Goal: Task Accomplishment & Management: Manage account settings

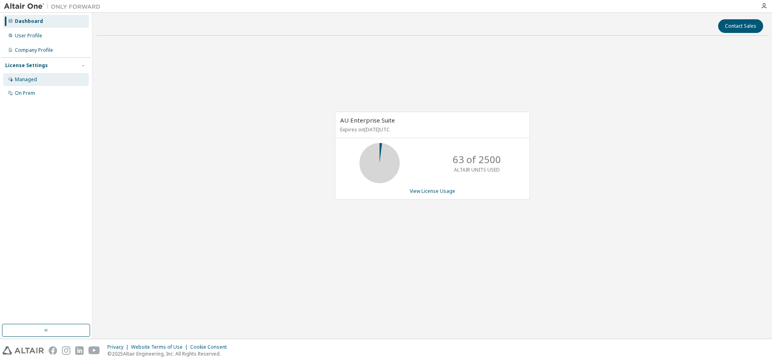
click at [52, 81] on div "Managed" at bounding box center [46, 79] width 86 height 13
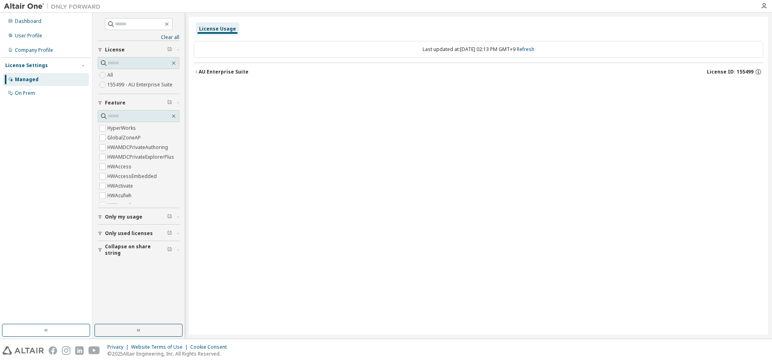
click at [222, 74] on div "AU Enterprise Suite" at bounding box center [224, 72] width 50 height 6
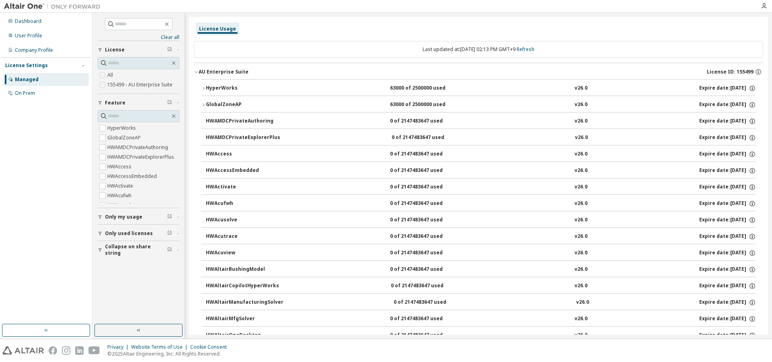
click at [222, 74] on div "AU Enterprise Suite" at bounding box center [224, 72] width 50 height 6
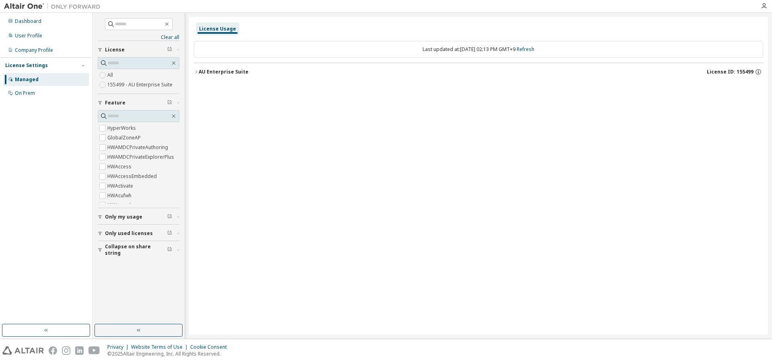
click at [222, 74] on div "AU Enterprise Suite" at bounding box center [224, 72] width 50 height 6
click at [213, 66] on button "AU Enterprise Suite License ID: 155499" at bounding box center [479, 72] width 570 height 18
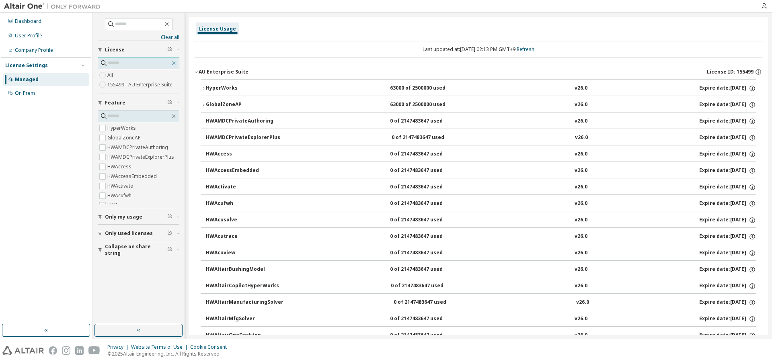
click at [173, 65] on icon "button" at bounding box center [174, 63] width 6 height 6
click at [115, 19] on span at bounding box center [139, 24] width 68 height 12
click at [123, 23] on input "text" at bounding box center [139, 24] width 48 height 8
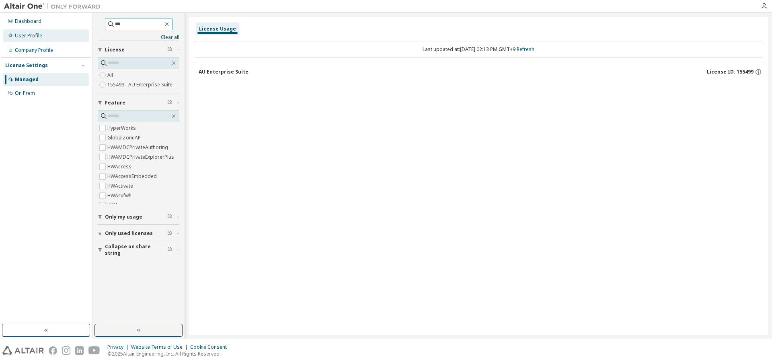
drag, startPoint x: 132, startPoint y: 23, endPoint x: 70, endPoint y: 31, distance: 63.0
click at [70, 31] on div "Dashboard User Profile Company Profile License Settings Managed On Prem *** Cle…" at bounding box center [386, 176] width 772 height 326
type input "*****"
click at [106, 64] on icon at bounding box center [104, 63] width 8 height 8
click at [127, 60] on input "text" at bounding box center [139, 63] width 62 height 8
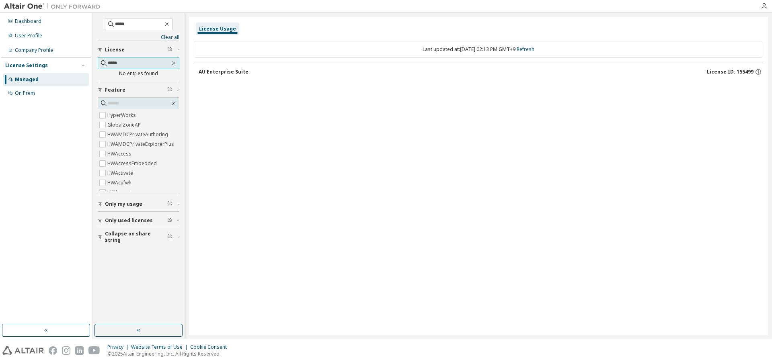
type input "*****"
drag, startPoint x: 128, startPoint y: 62, endPoint x: 53, endPoint y: 66, distance: 75.8
click at [53, 66] on div "Dashboard User Profile Company Profile License Settings Managed On Prem ***** C…" at bounding box center [386, 176] width 772 height 326
click at [35, 26] on div "Dashboard" at bounding box center [46, 21] width 86 height 13
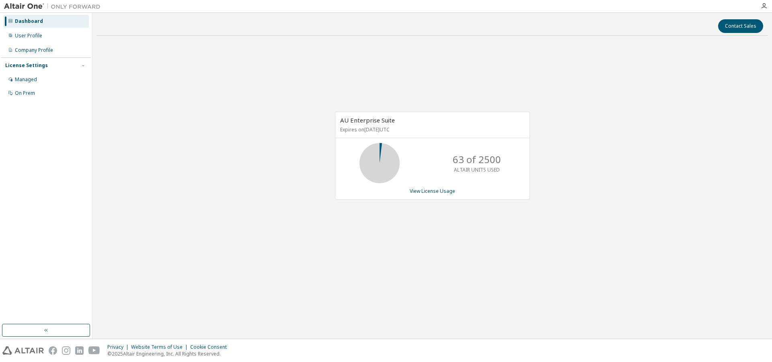
click at [448, 163] on div "63 of 2500 ALTAIR UNITS USED" at bounding box center [477, 163] width 64 height 40
click at [446, 193] on link "View License Usage" at bounding box center [432, 191] width 45 height 7
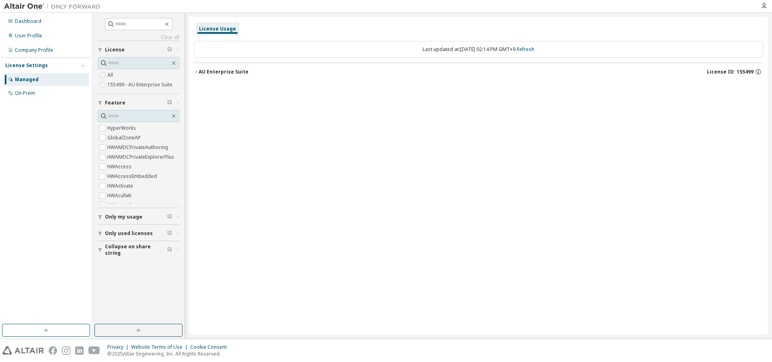
click at [212, 74] on div "AU Enterprise Suite" at bounding box center [224, 72] width 50 height 6
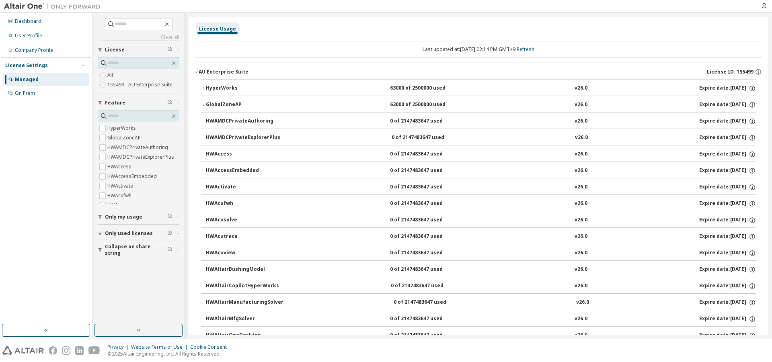
click at [206, 89] on icon "button" at bounding box center [203, 88] width 5 height 5
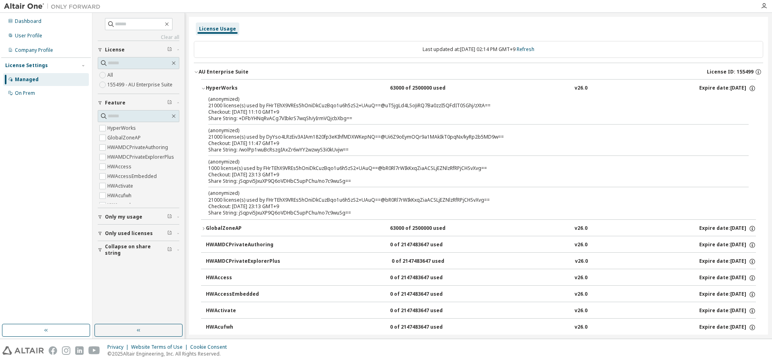
click at [204, 89] on icon "button" at bounding box center [203, 89] width 3 height 2
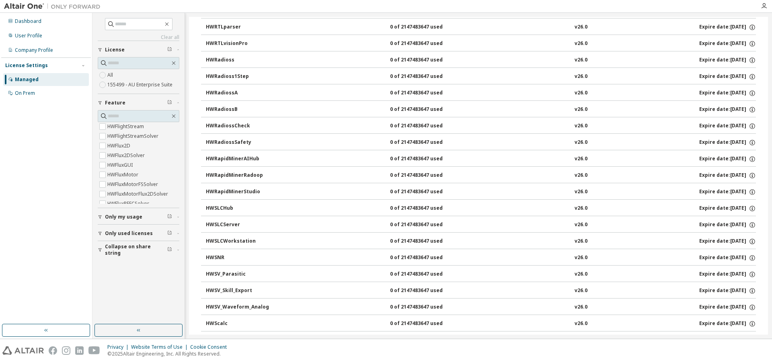
scroll to position [805, 0]
click at [130, 219] on span "Only my usage" at bounding box center [123, 217] width 37 height 6
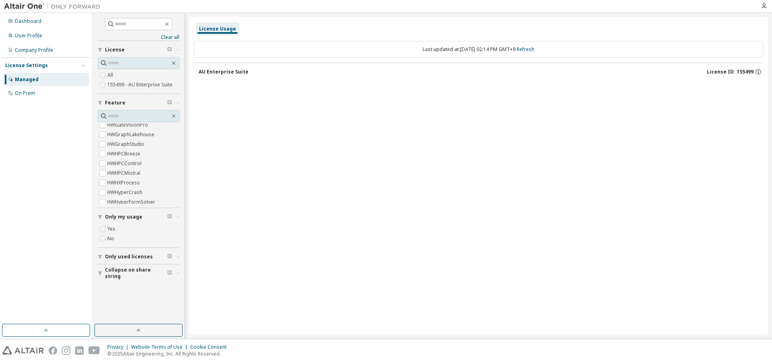
scroll to position [0, 0]
click at [134, 258] on span "Only used licenses" at bounding box center [129, 257] width 48 height 6
click at [280, 71] on div "AU Enterprise Suite License ID: 155499" at bounding box center [481, 71] width 565 height 7
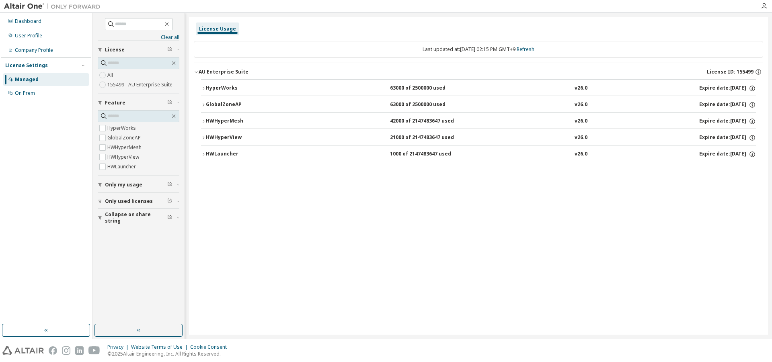
click at [209, 138] on div "HWHyperView" at bounding box center [242, 137] width 72 height 7
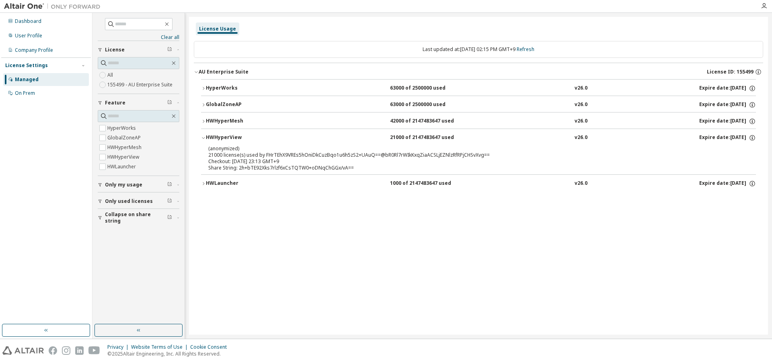
click at [209, 138] on div "HWHyperView" at bounding box center [242, 137] width 72 height 7
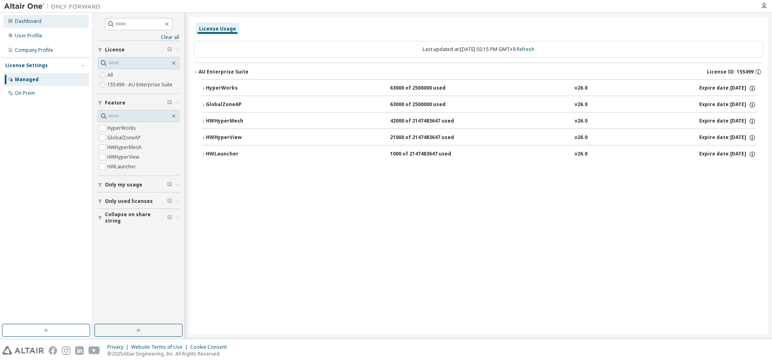
click at [30, 24] on div "Dashboard" at bounding box center [28, 21] width 27 height 6
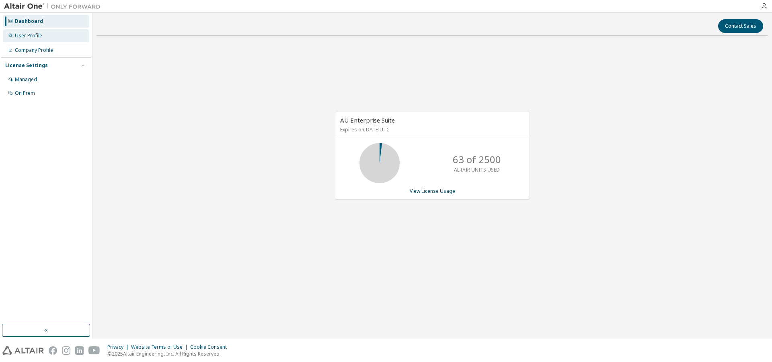
click at [42, 39] on div "User Profile" at bounding box center [46, 35] width 86 height 13
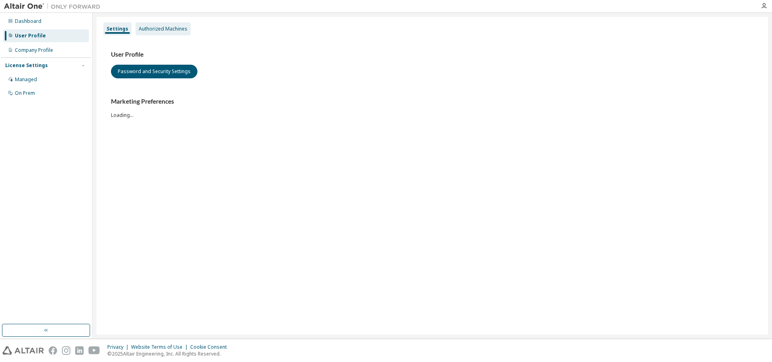
click at [173, 33] on div "Authorized Machines" at bounding box center [163, 29] width 55 height 13
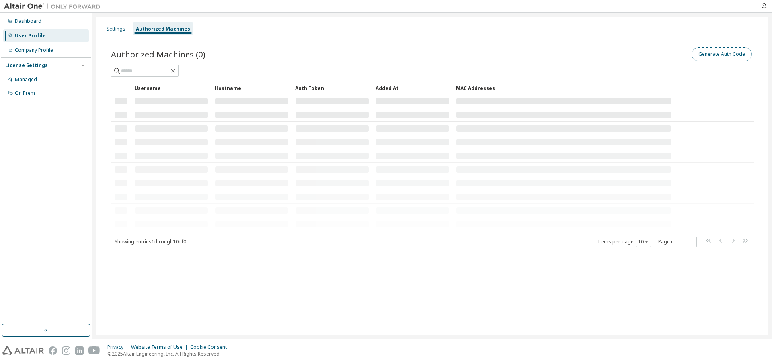
click at [713, 55] on button "Generate Auth Code" at bounding box center [722, 54] width 60 height 14
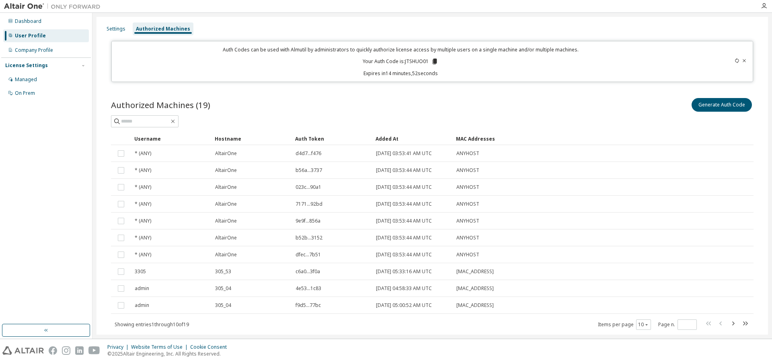
click at [434, 61] on icon at bounding box center [435, 62] width 4 height 6
drag, startPoint x: 247, startPoint y: 52, endPoint x: 276, endPoint y: 52, distance: 29.0
click at [276, 52] on p "Auth Codes can be used with Almutil by administrators to quickly authorize lice…" at bounding box center [401, 49] width 569 height 7
click at [294, 51] on p "Auth Codes can be used with Almutil by administrators to quickly authorize lice…" at bounding box center [401, 49] width 569 height 7
click at [315, 51] on p "Auth Codes can be used with Almutil by administrators to quickly authorize lice…" at bounding box center [401, 49] width 569 height 7
